Goal: Task Accomplishment & Management: Manage account settings

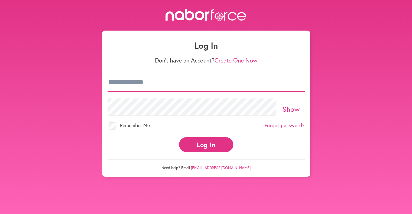
type input "**********"
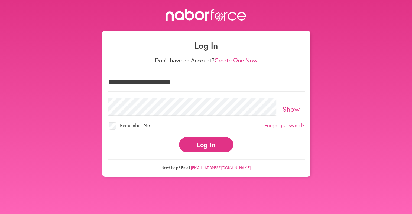
click at [213, 143] on button "Log In" at bounding box center [206, 144] width 54 height 15
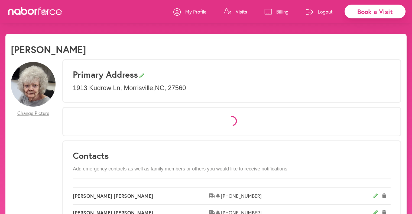
select select "*"
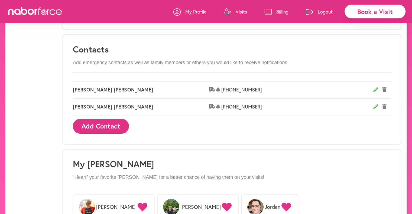
scroll to position [325, 0]
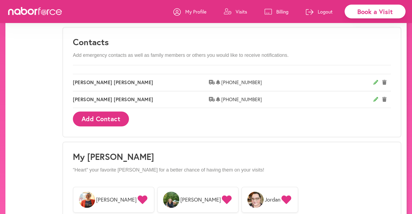
click at [383, 82] on icon at bounding box center [384, 82] width 4 height 5
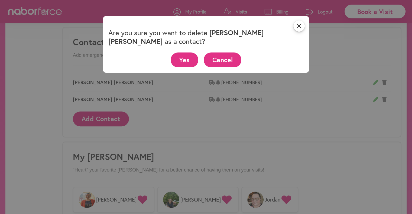
click at [191, 53] on button "Yes" at bounding box center [185, 60] width 28 height 15
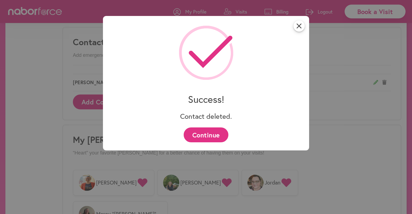
click at [214, 140] on button "Continue" at bounding box center [206, 135] width 45 height 15
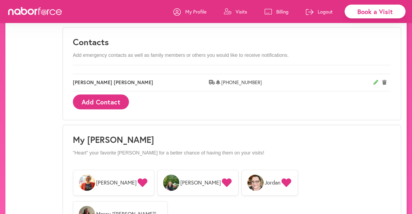
click at [203, 12] on p "My Profile" at bounding box center [195, 11] width 21 height 6
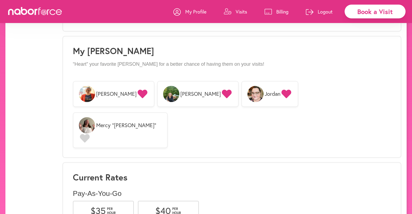
scroll to position [422, 0]
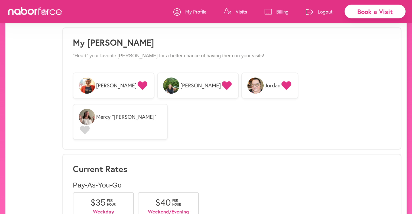
click at [329, 14] on p "Logout" at bounding box center [325, 11] width 15 height 6
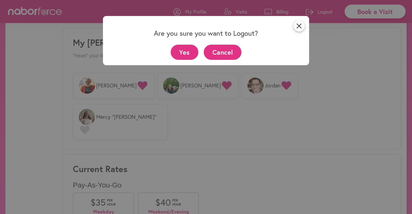
click at [197, 51] on button "Yes" at bounding box center [185, 52] width 28 height 15
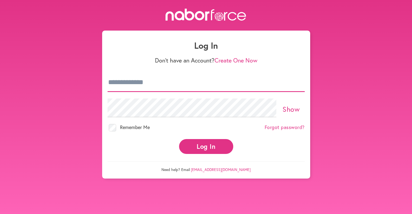
type input "**********"
